Goal: Information Seeking & Learning: Understand process/instructions

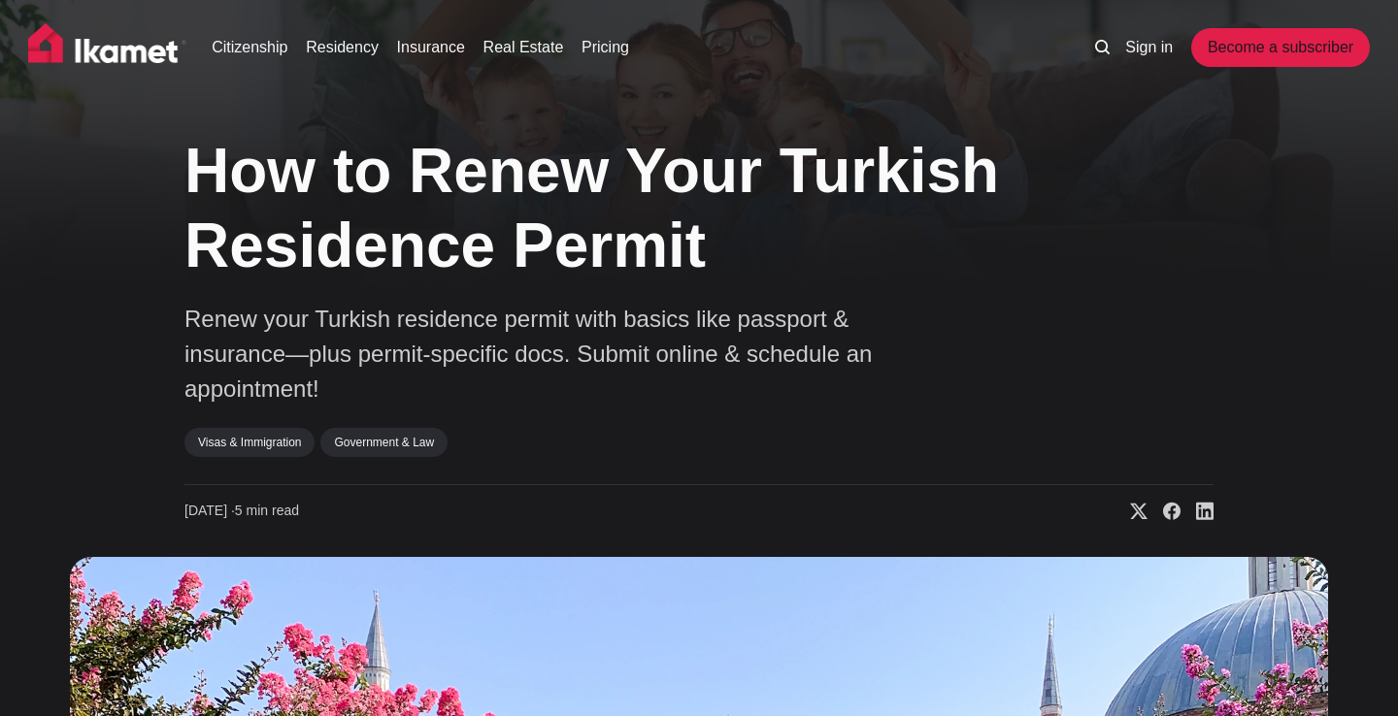
scroll to position [6948, 0]
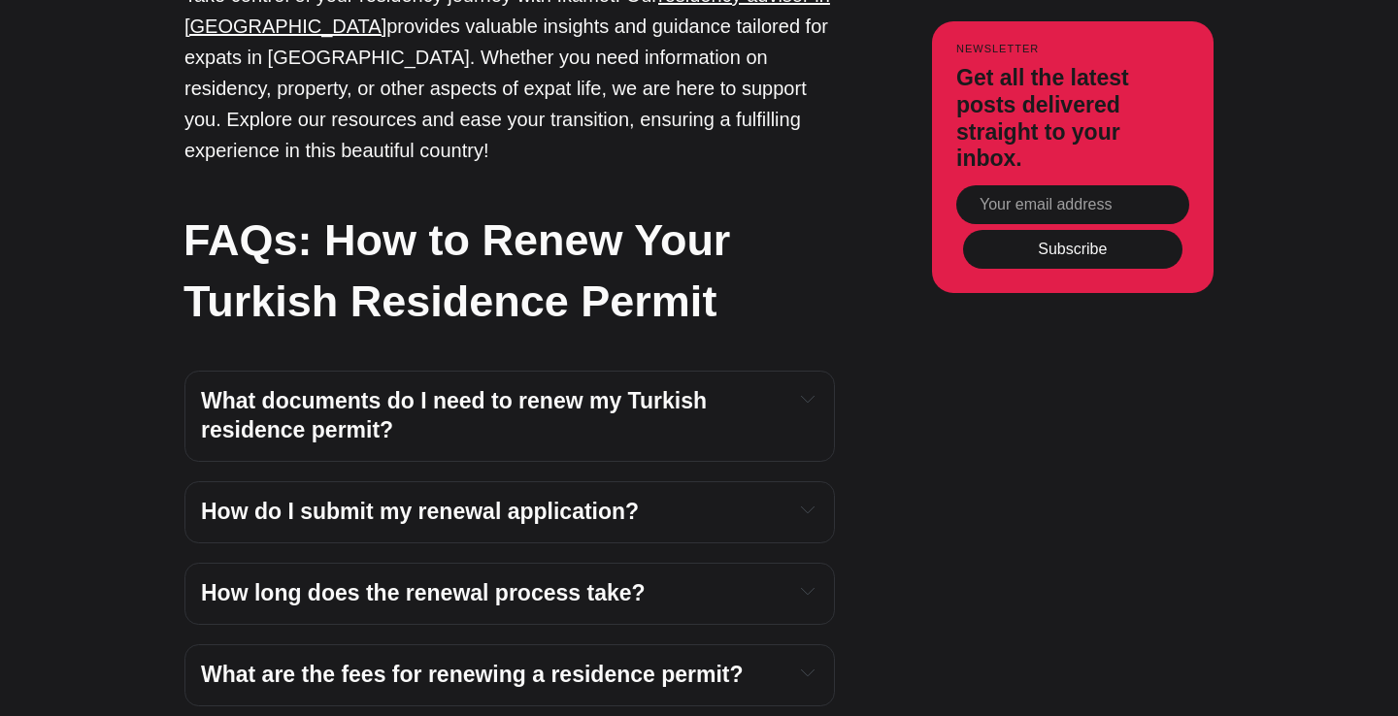
click at [758, 387] on h4 "What documents do I need to renew my Turkish residence permit?" at bounding box center [489, 416] width 577 height 58
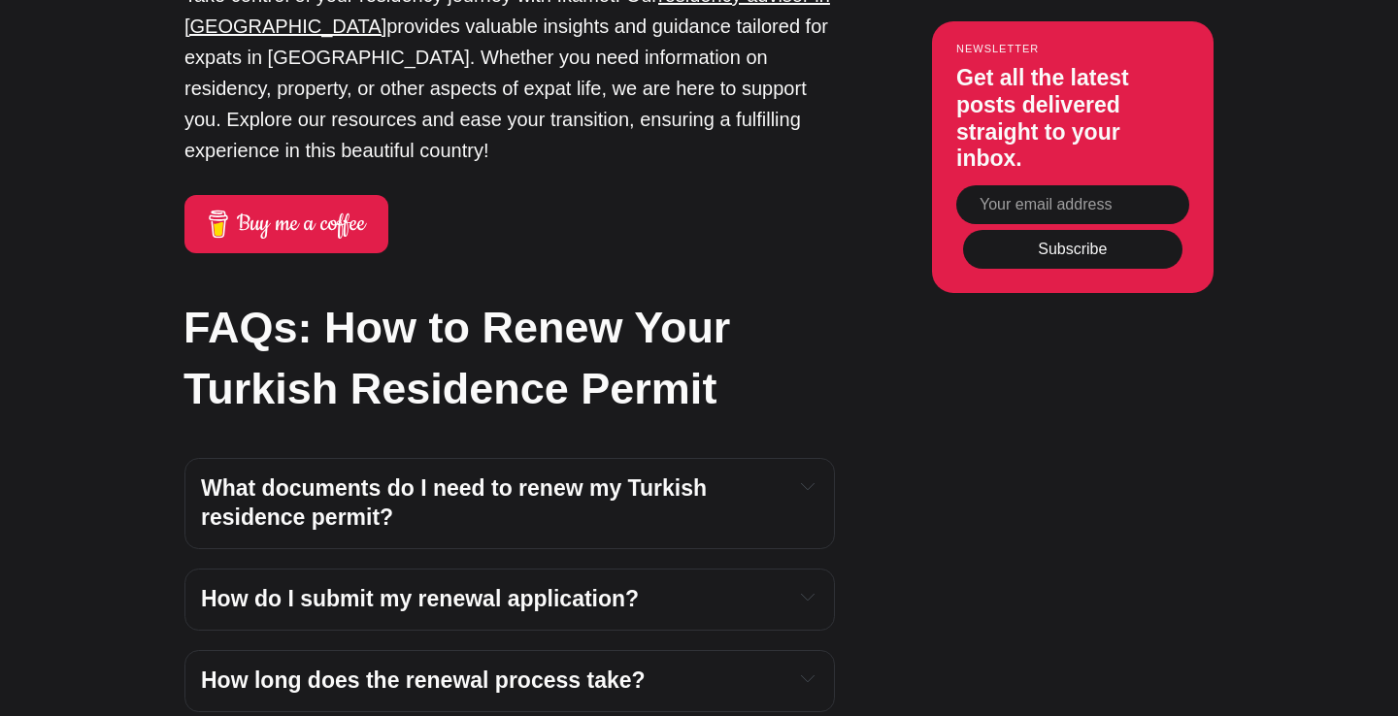
scroll to position [0, 0]
click at [806, 480] on icon "Expand toggle to read content" at bounding box center [808, 487] width 14 height 14
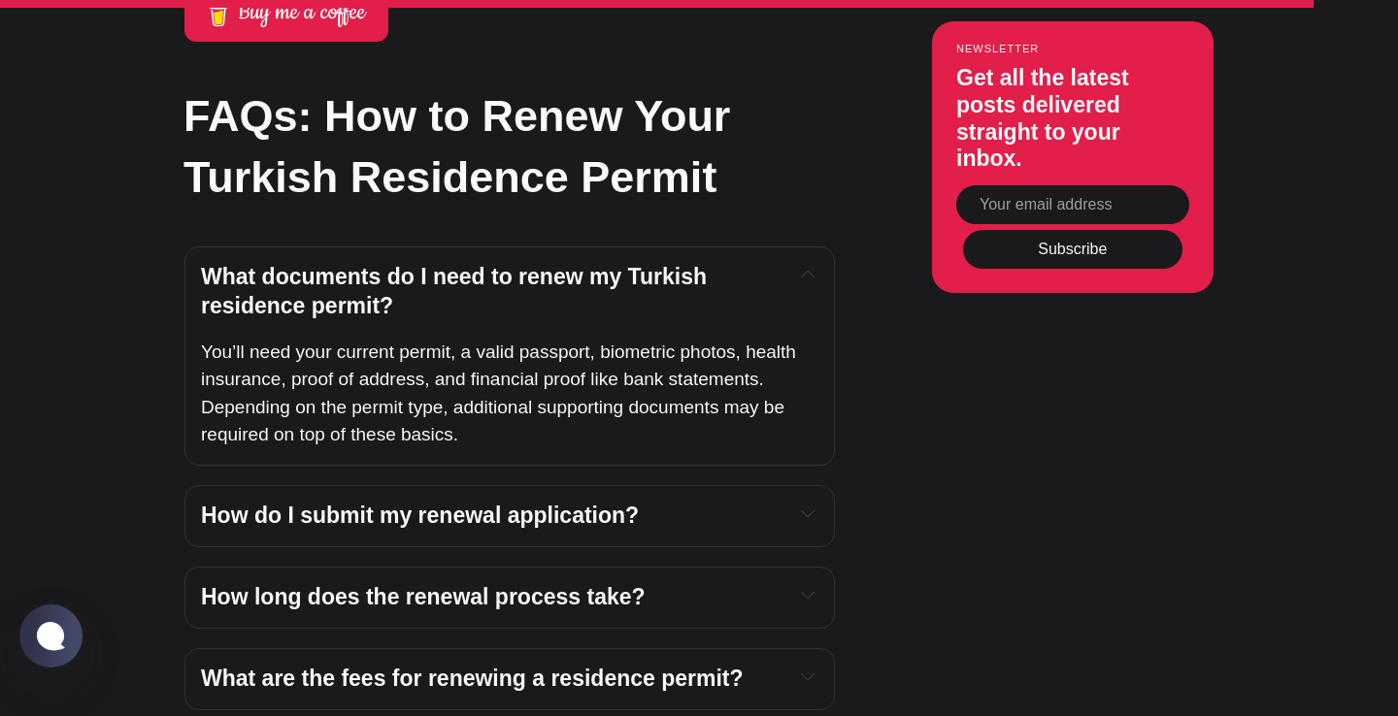
scroll to position [7162, 0]
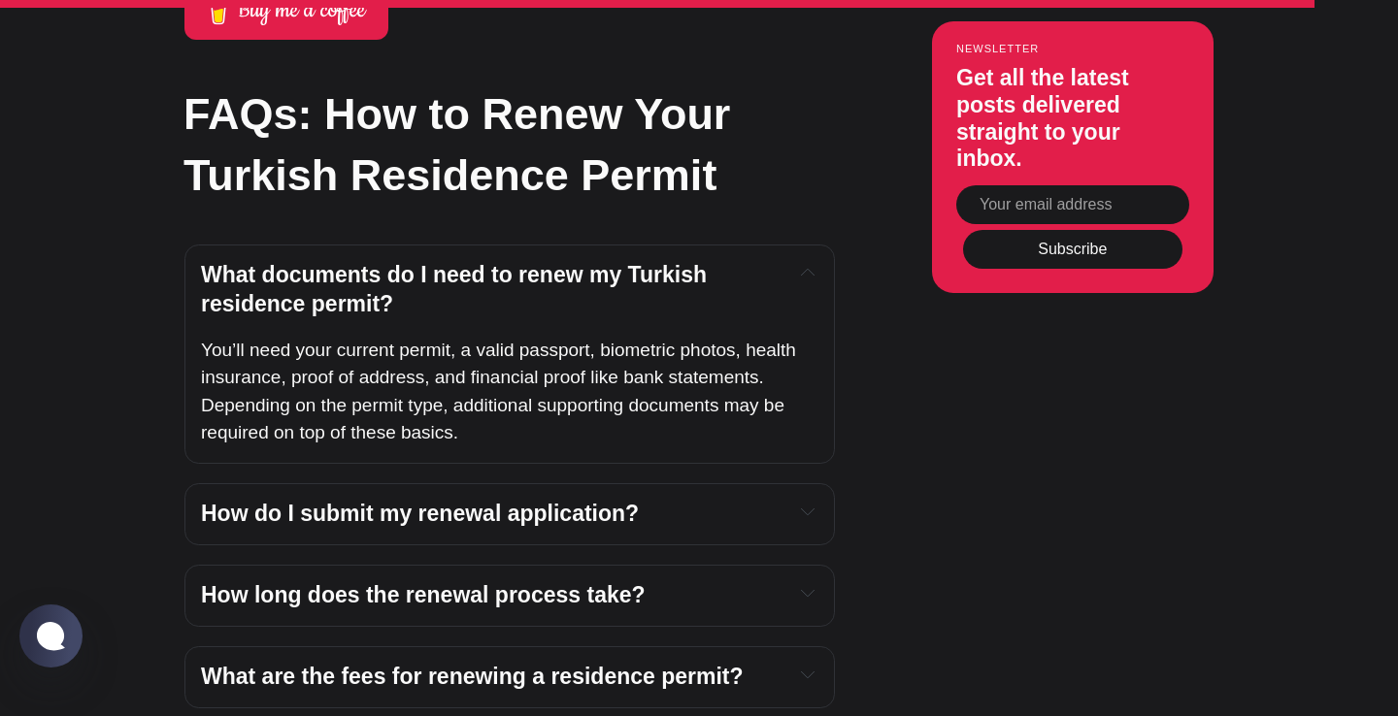
click at [805, 505] on icon "Expand toggle to read content" at bounding box center [808, 512] width 14 height 14
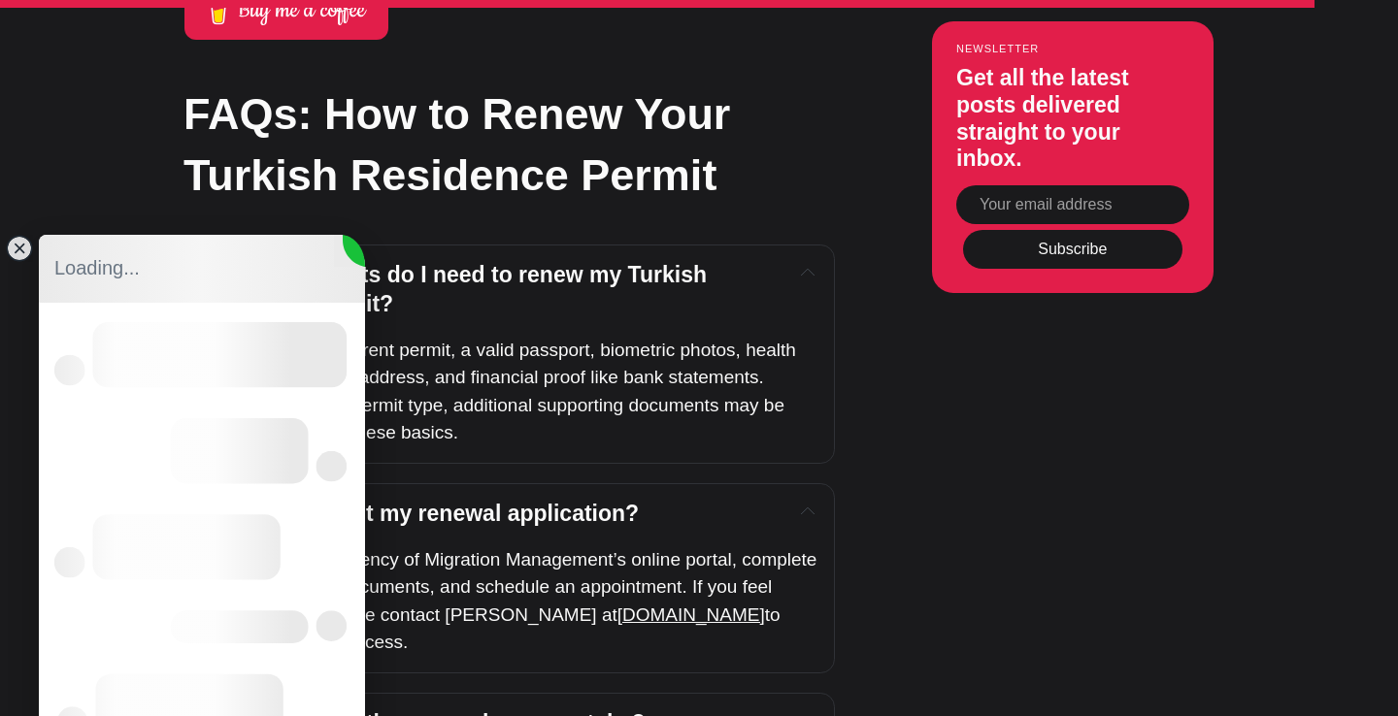
scroll to position [0, 0]
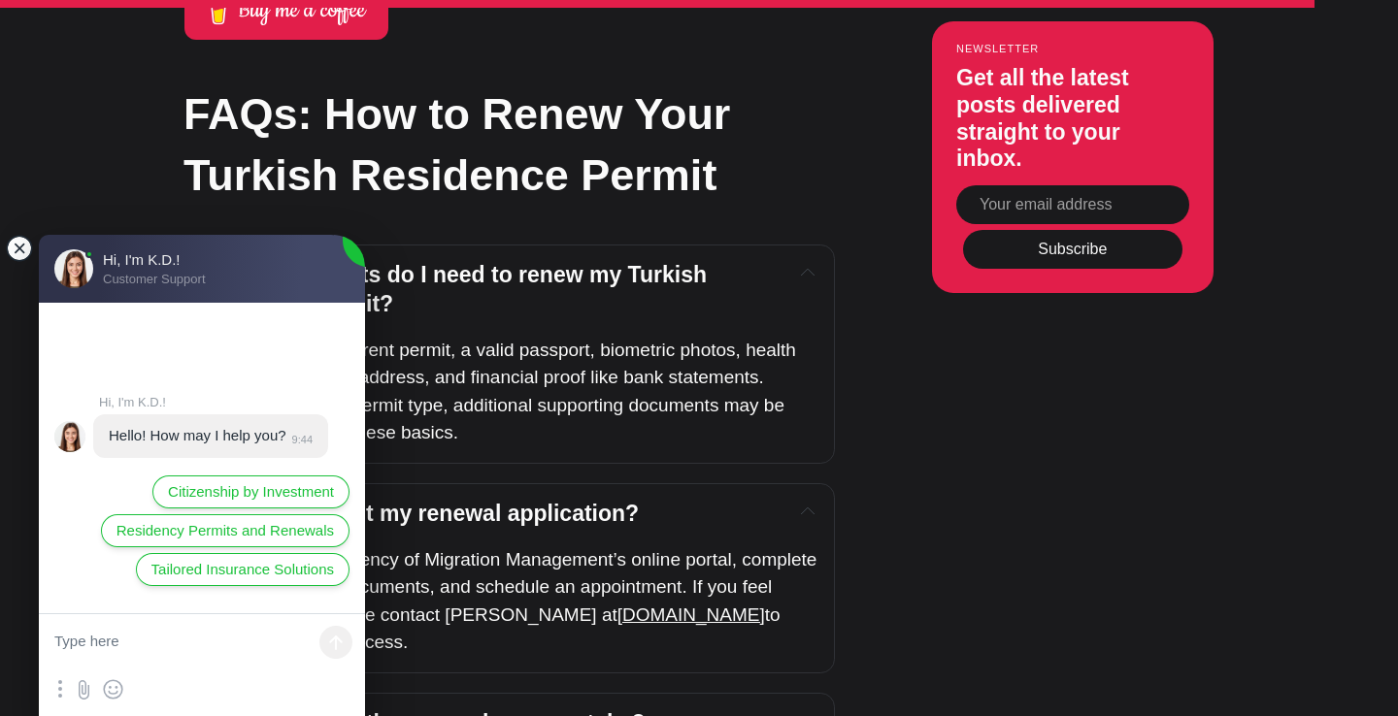
click at [20, 250] on jdiv at bounding box center [19, 248] width 27 height 27
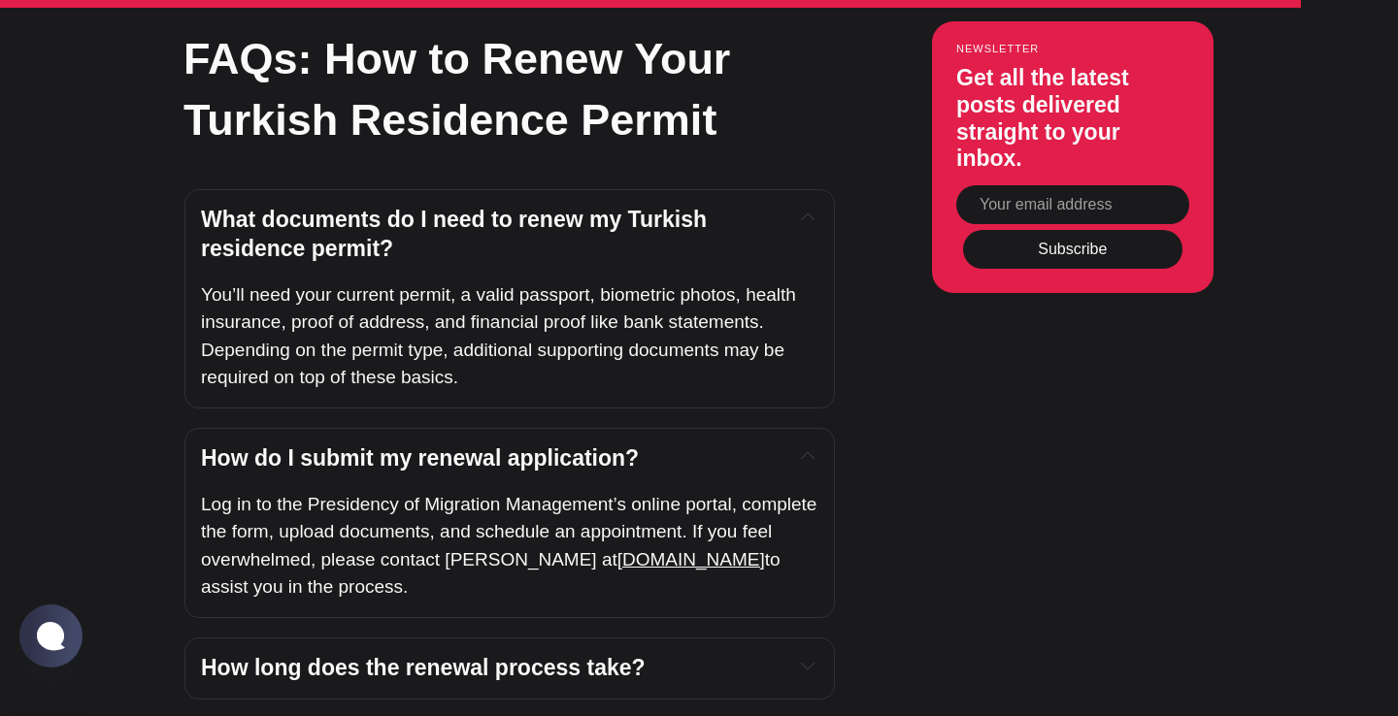
scroll to position [7219, 0]
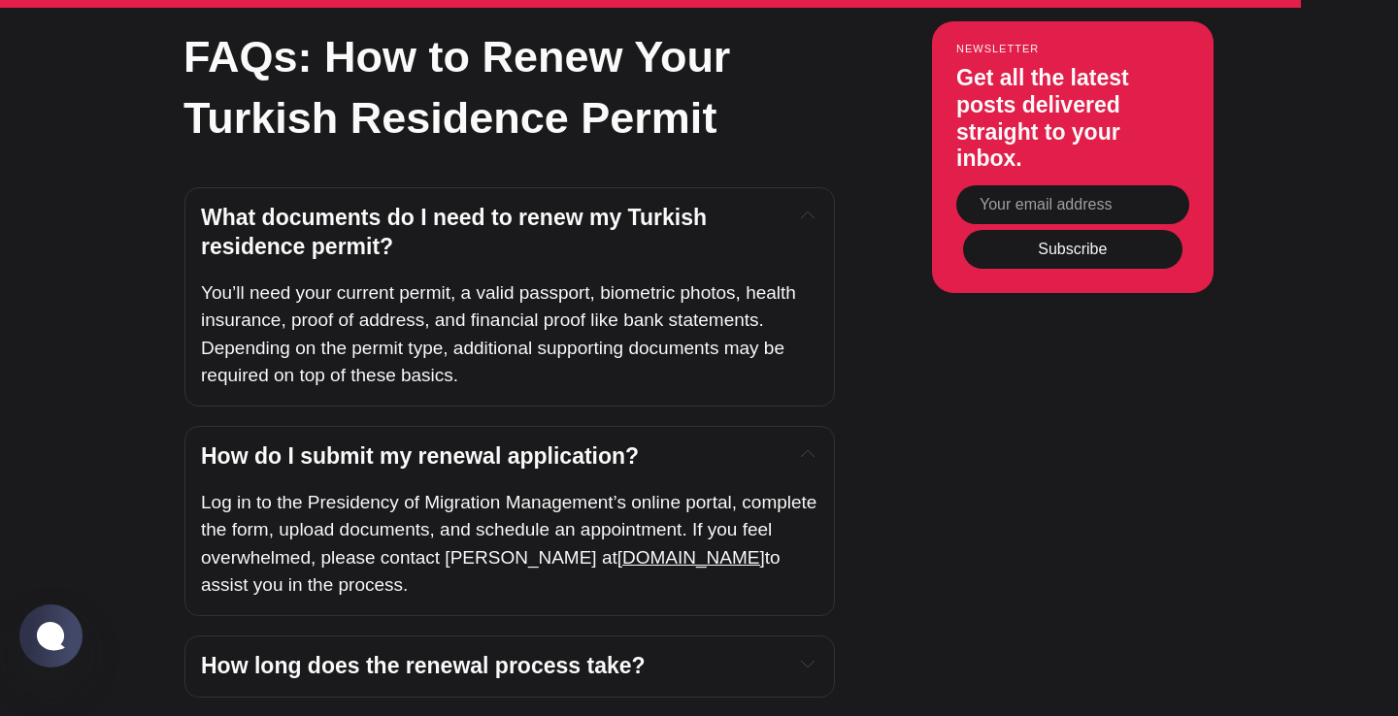
click at [590, 653] on span "How long does the renewal process take?" at bounding box center [423, 665] width 445 height 25
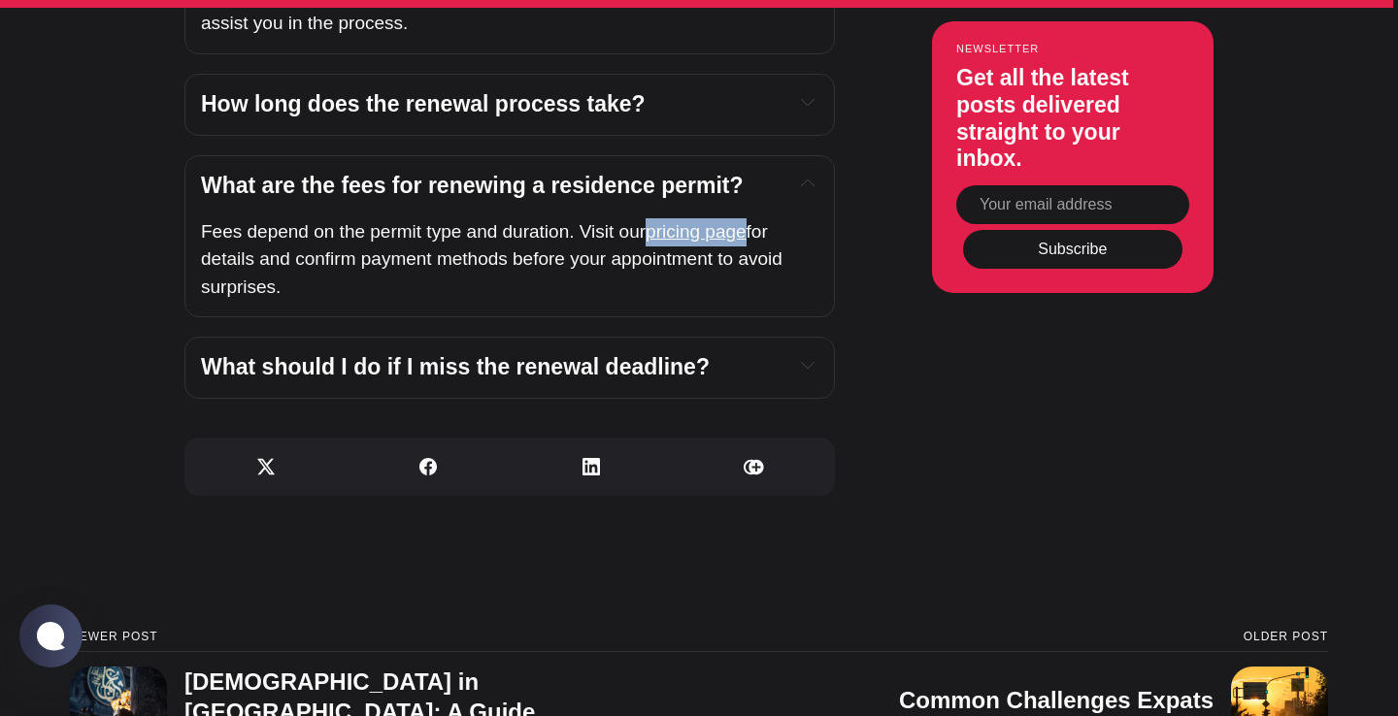
scroll to position [7809, 0]
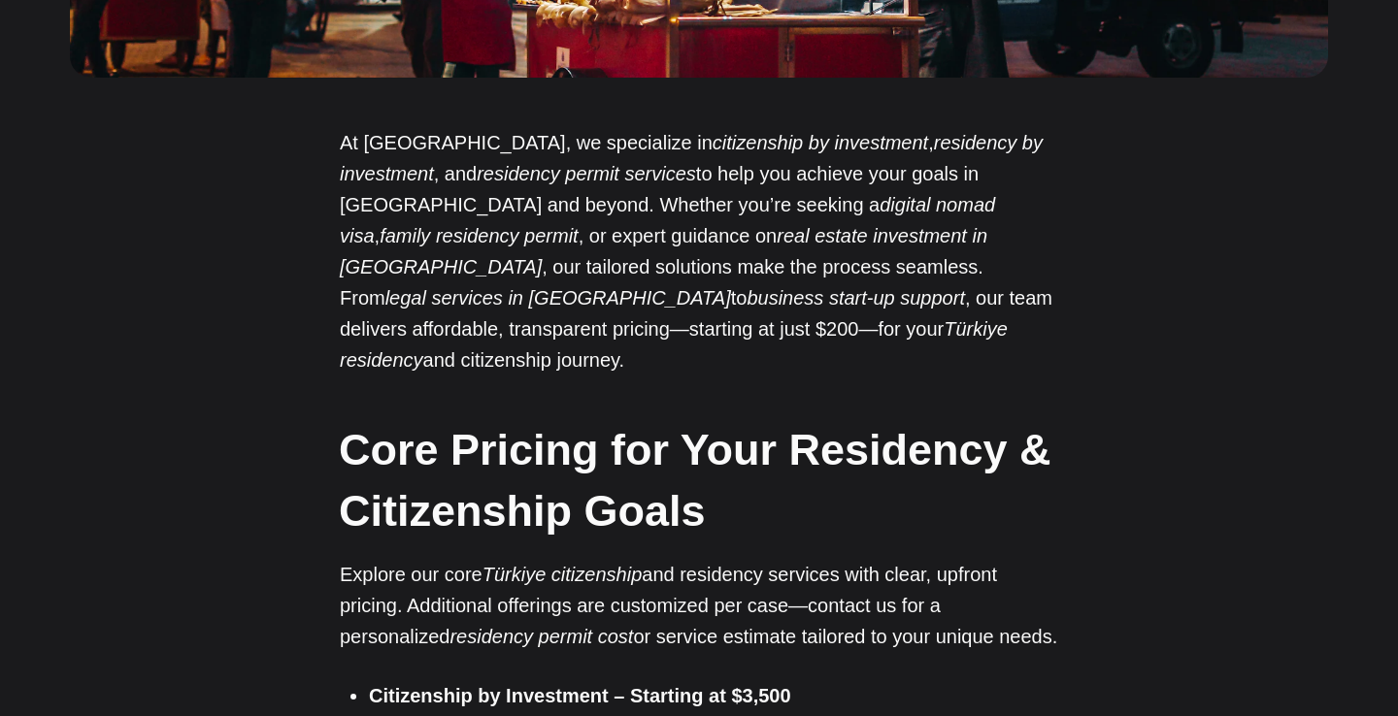
scroll to position [854, 0]
